Goal: Find specific page/section: Find specific page/section

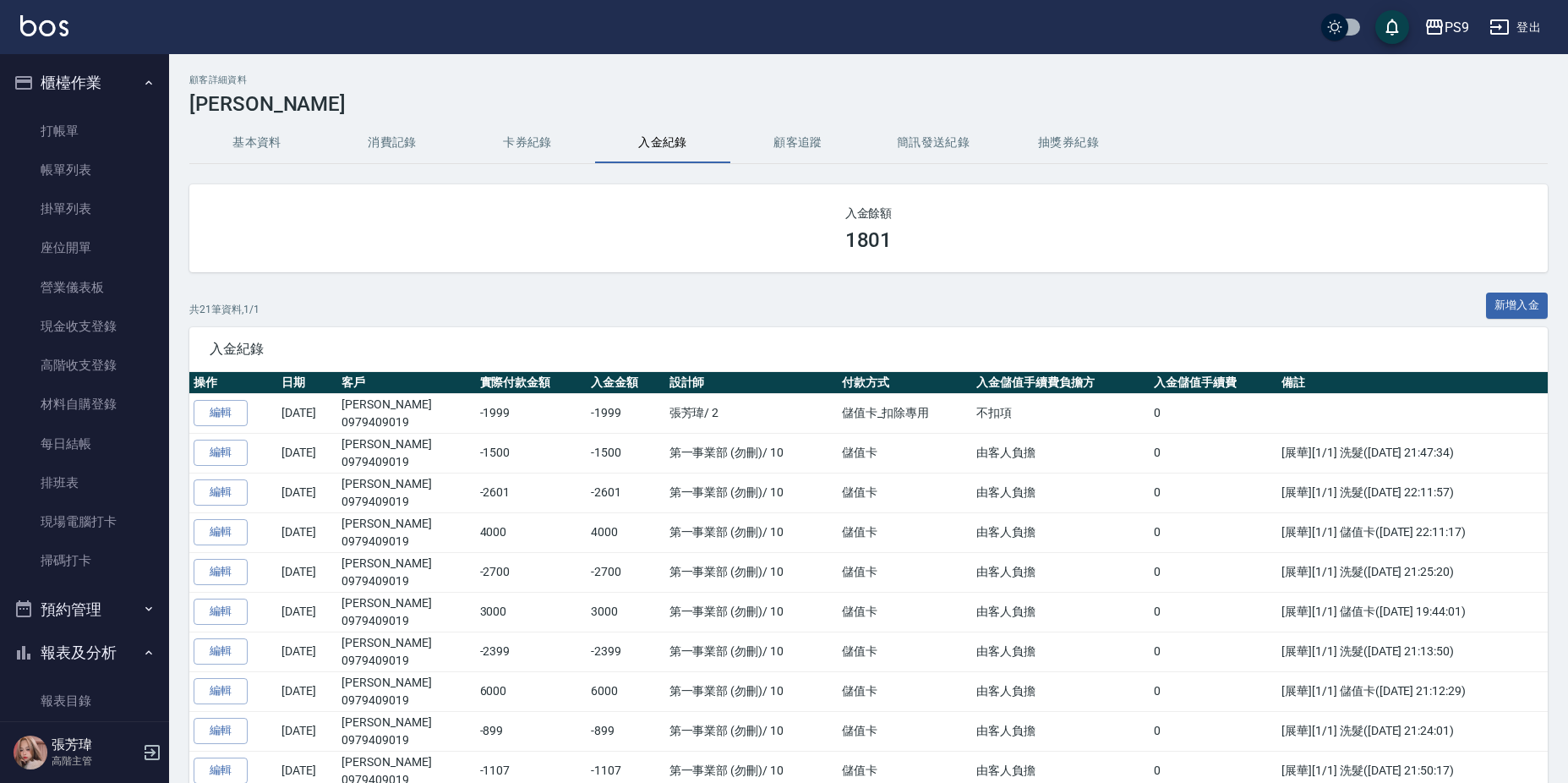
scroll to position [2018, 0]
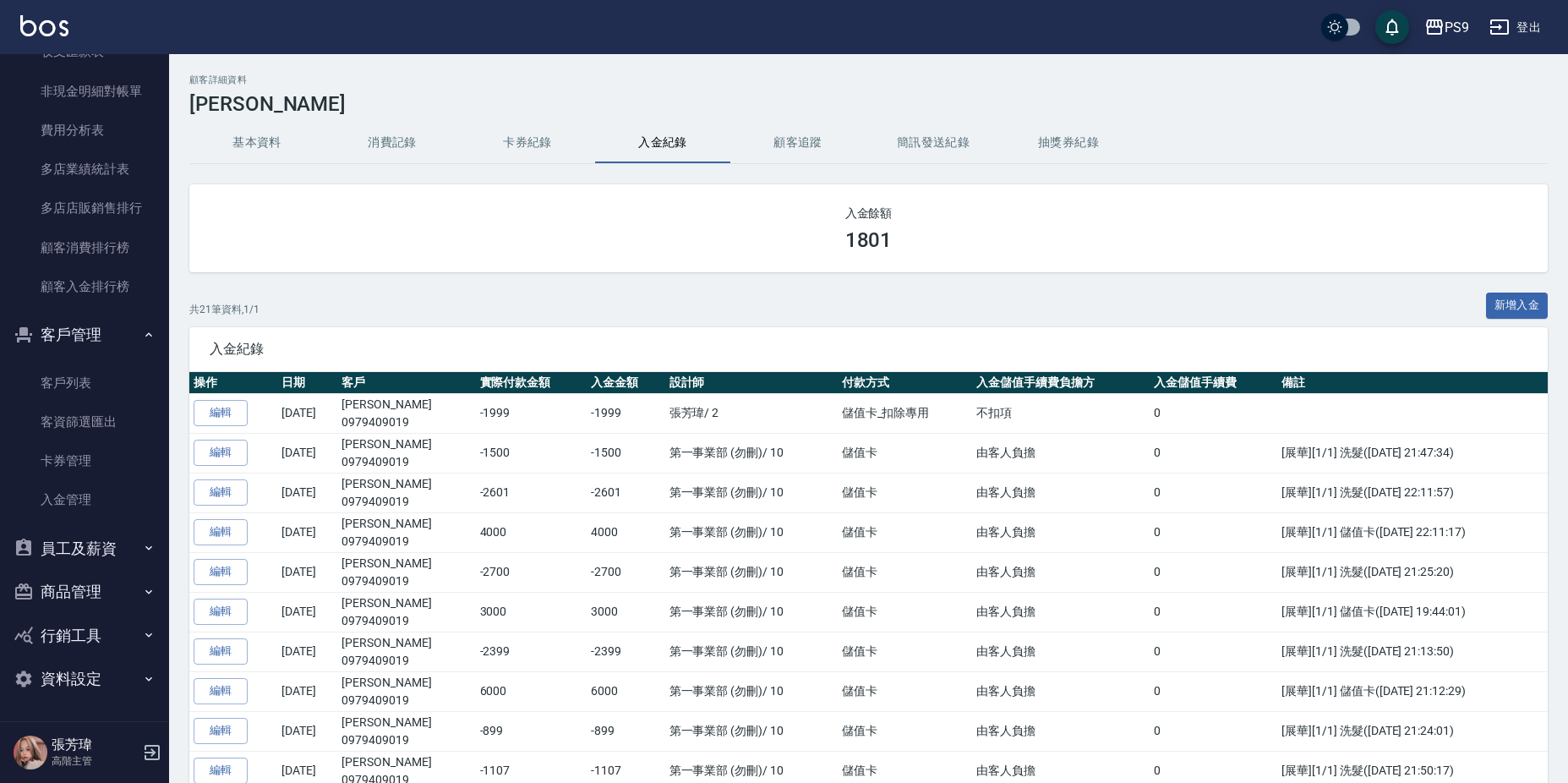
click at [230, 141] on button "基本資料" at bounding box center [257, 142] width 135 height 40
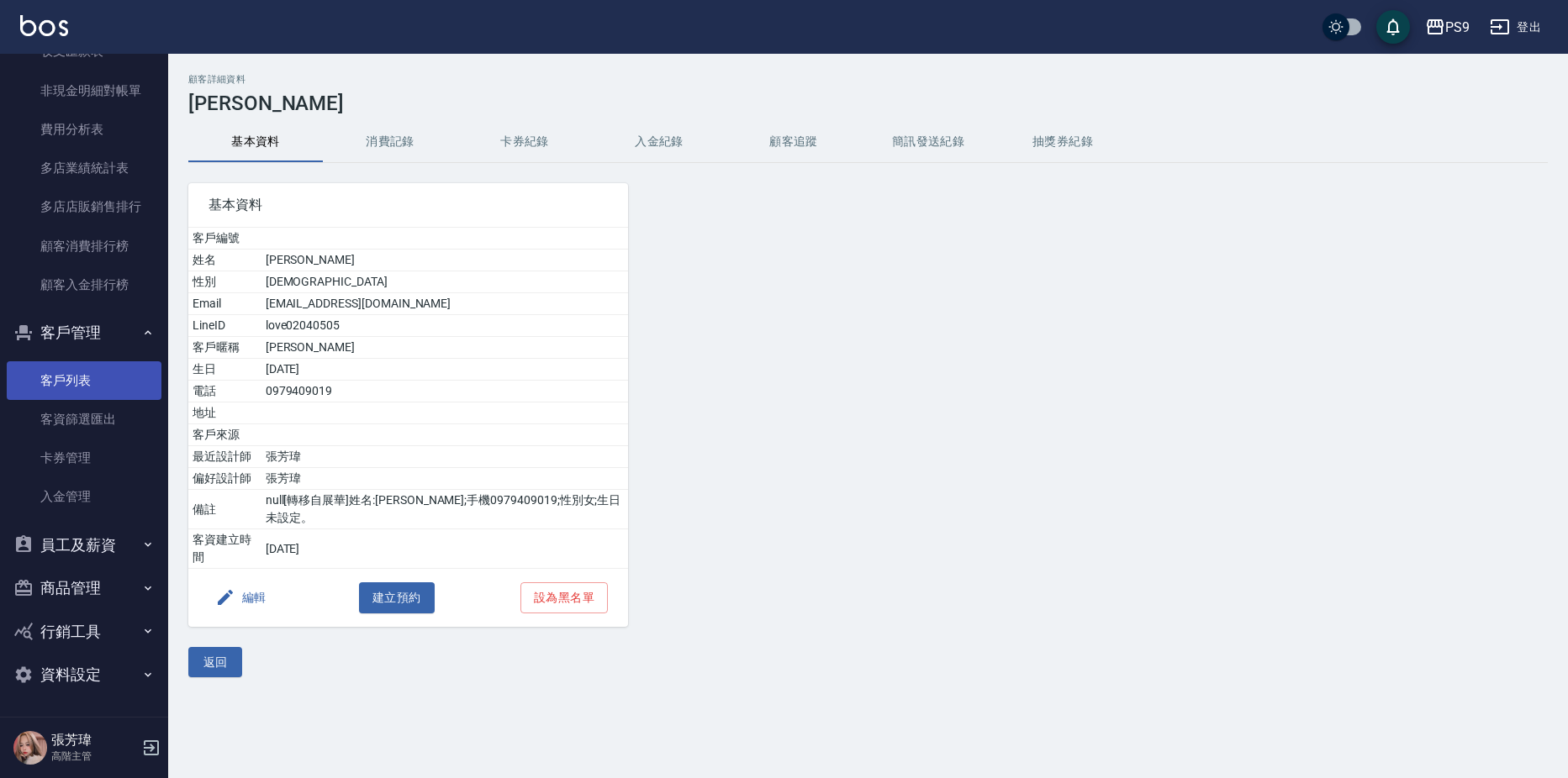
click at [76, 370] on link "客戶列表" at bounding box center [84, 381] width 155 height 39
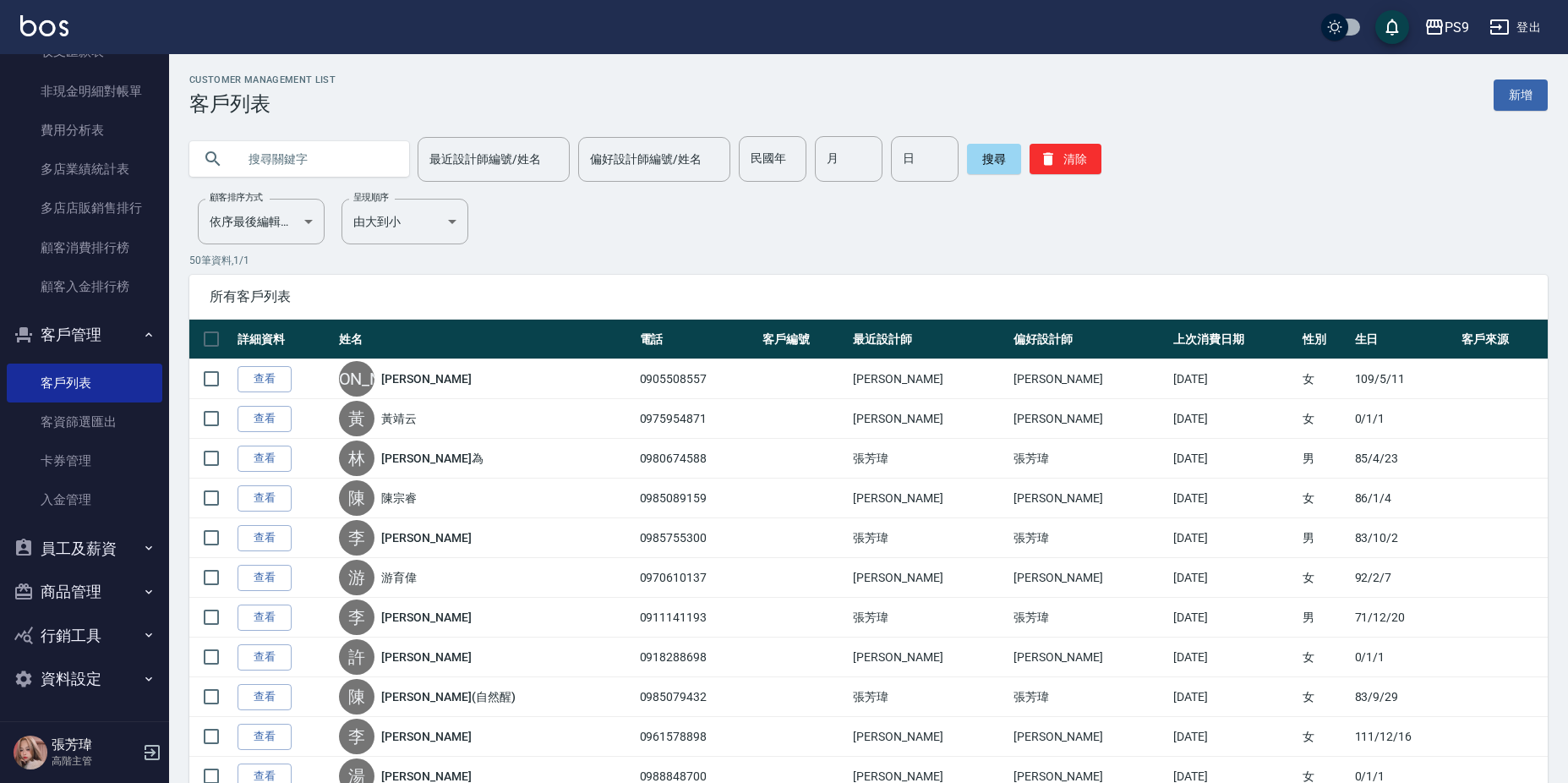
click at [265, 168] on input "text" at bounding box center [316, 159] width 158 height 46
type input "張"
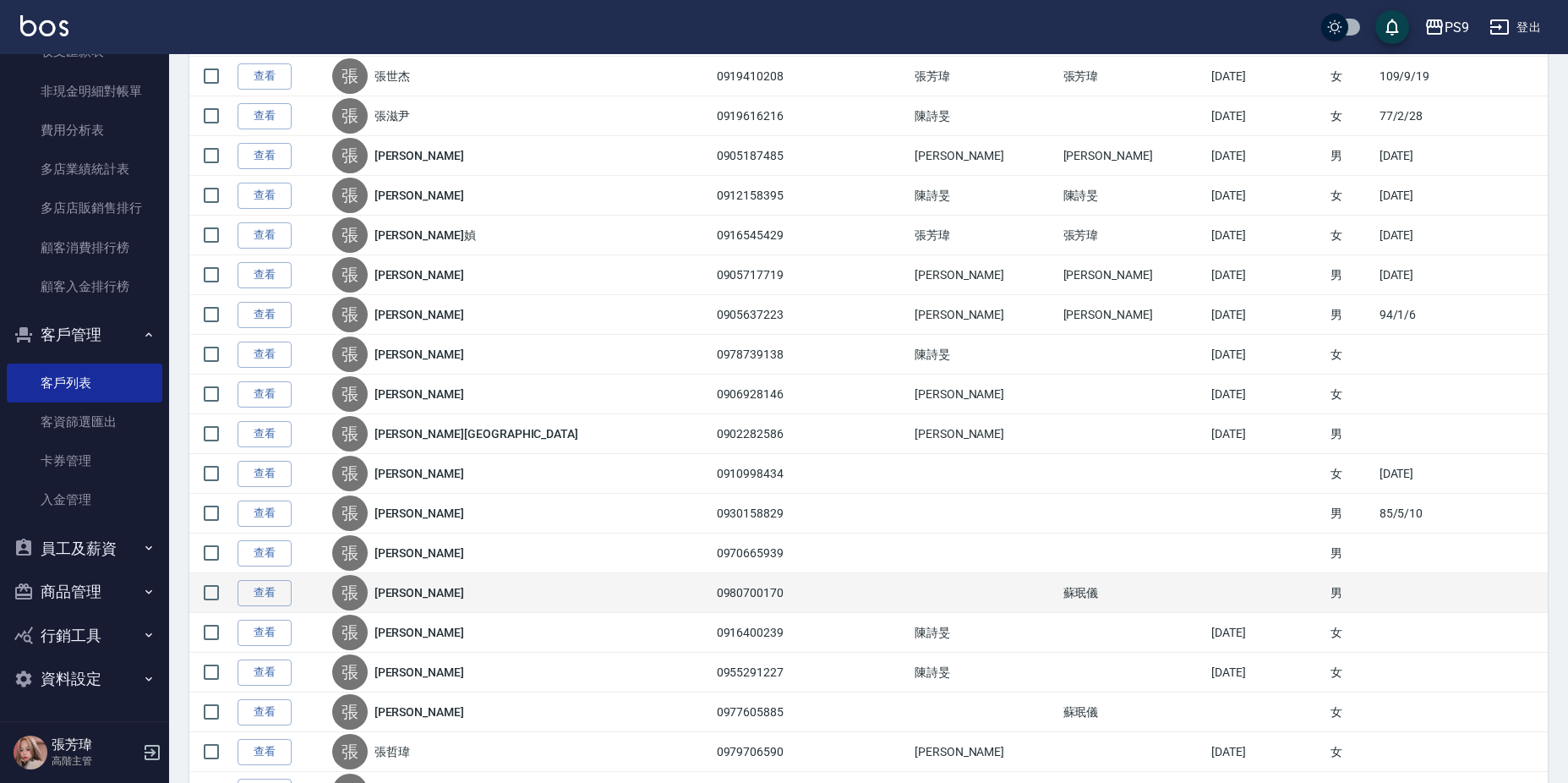
scroll to position [423, 0]
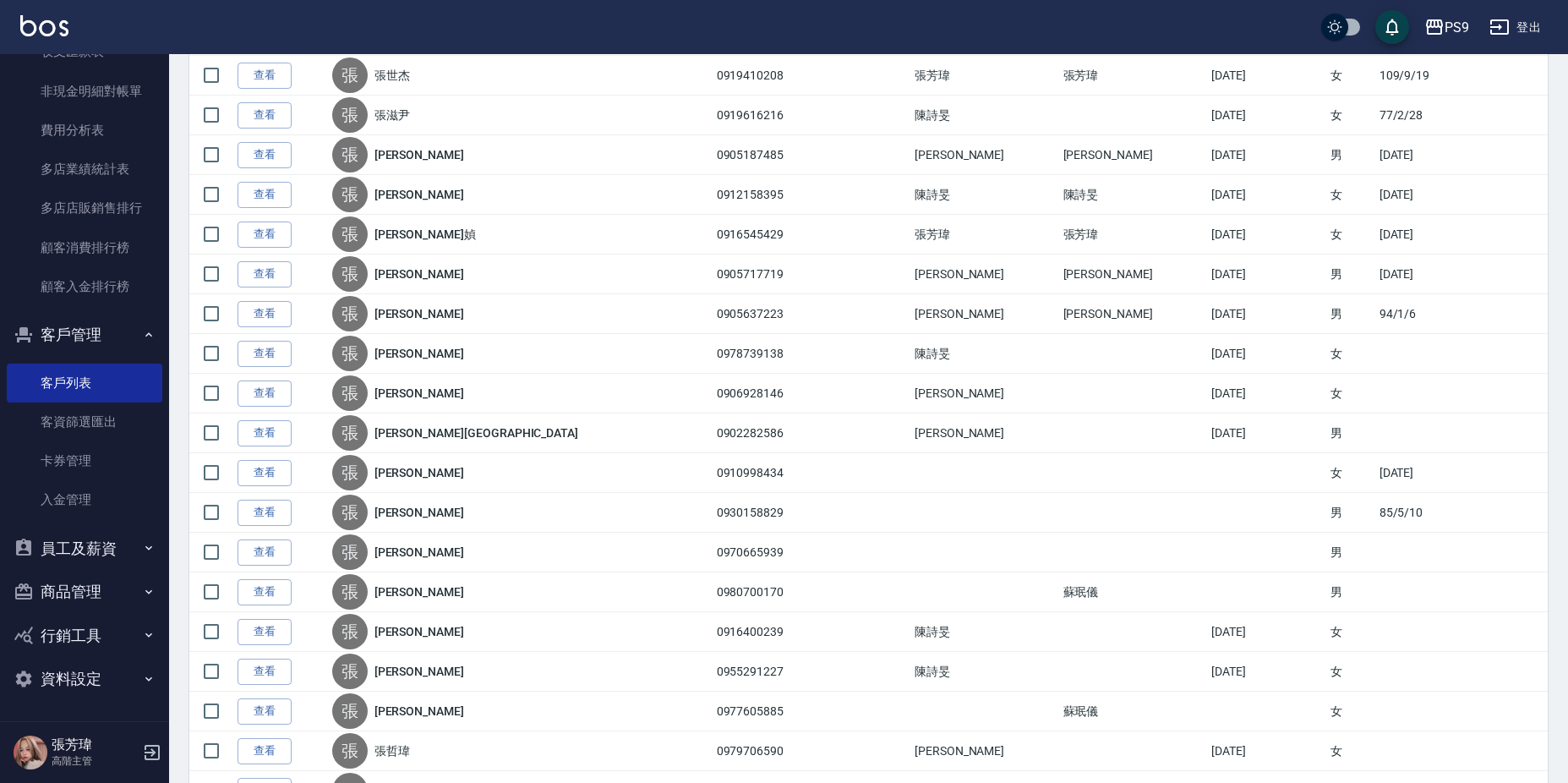
click at [432, 227] on link "[PERSON_NAME]媜" at bounding box center [426, 234] width 102 height 17
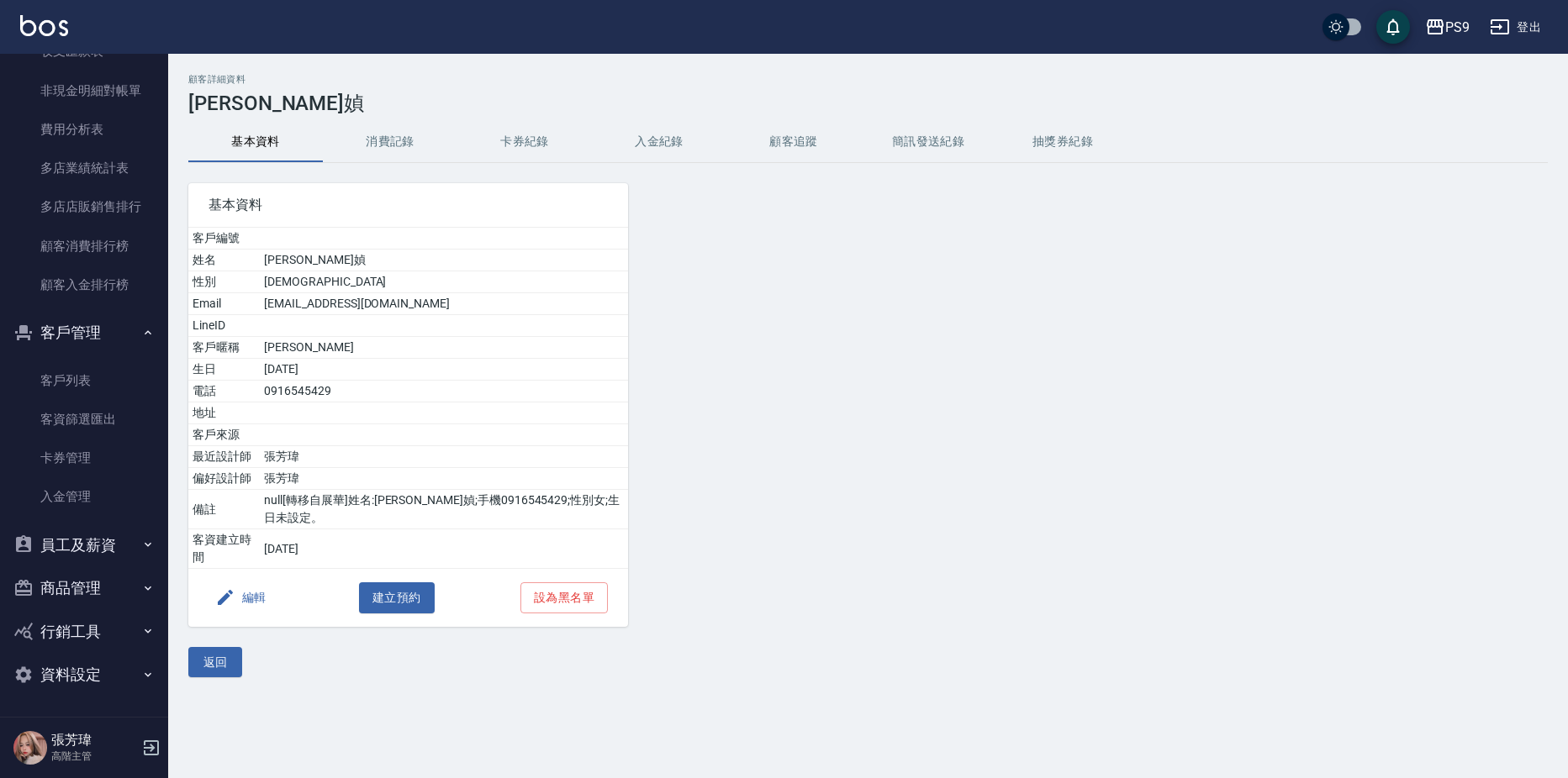
click at [667, 139] on button "入金紀錄" at bounding box center [659, 141] width 134 height 40
